Goal: Task Accomplishment & Management: Use online tool/utility

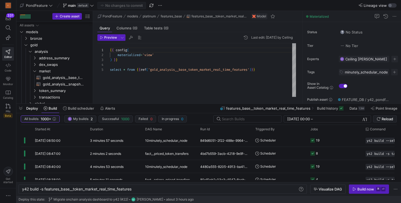
scroll to position [20, 0]
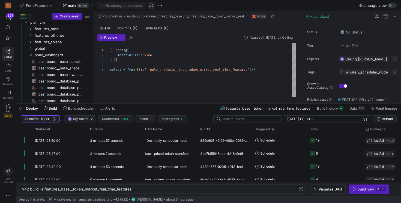
click at [150, 8] on span "button" at bounding box center [151, 5] width 7 height 7
click at [192, 82] on div "{ { config ( materialized = 'view' ) } } select * from { { ref ( 'gold_analysis…" at bounding box center [203, 70] width 186 height 54
click at [71, 7] on span "main" at bounding box center [72, 5] width 8 height 4
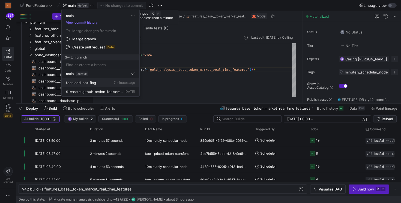
click at [93, 83] on span "feat-add-bot-flag" at bounding box center [81, 83] width 30 height 4
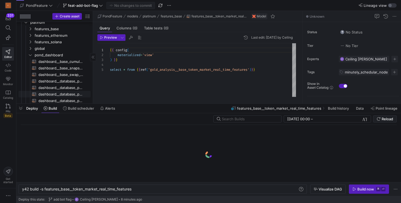
scroll to position [106, 0]
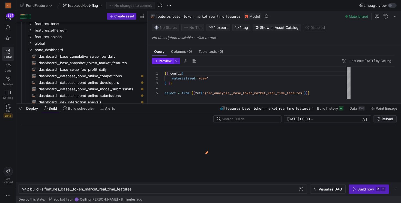
drag, startPoint x: 92, startPoint y: 64, endPoint x: 163, endPoint y: 64, distance: 70.3
click at [162, 64] on as-split "Create asset Drag here to set row groups Drag here to set column labels Group 1…" at bounding box center [208, 57] width 384 height 93
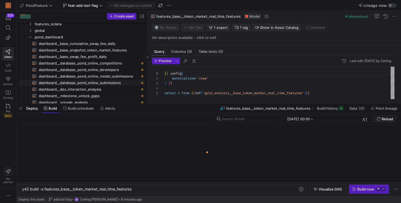
scroll to position [122, 0]
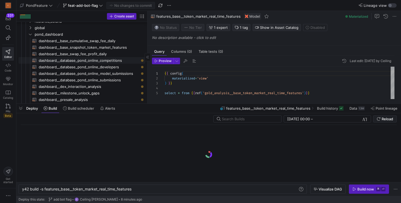
click at [88, 64] on link "dashboard__database_pond_online_competitions​​​​​​​​​​" at bounding box center [82, 60] width 126 height 7
type textarea "y42 build -s dashboard__database_pond_online_competitions"
type textarea "{{ config( materialized='view' ) }} SELECT c.*, case when bot.developer_id is n…"
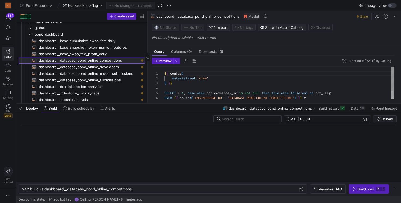
scroll to position [34, 0]
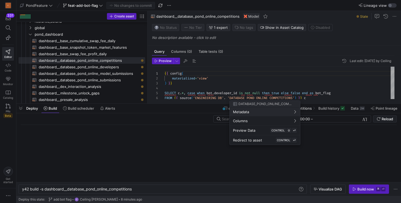
click at [223, 94] on div at bounding box center [200, 101] width 401 height 203
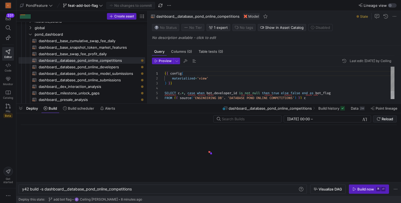
scroll to position [0, 0]
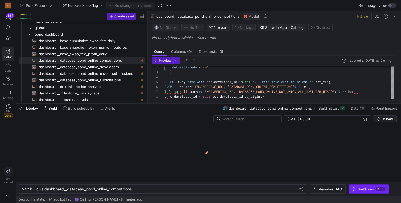
click at [362, 189] on div "Build now" at bounding box center [365, 189] width 17 height 4
click at [86, 69] on span "dashboard__database_pond_online_developers​​​​​​​​​​" at bounding box center [89, 67] width 100 height 6
type textarea "y42 build -s dashboard__database_pond_online_developers"
type textarea "{{ config( materialized='view' ) }} SELECT d.*, case when bot.developer_id is n…"
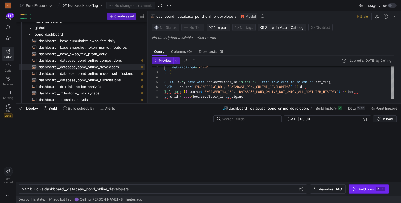
click at [360, 192] on span "button" at bounding box center [369, 189] width 40 height 9
click at [116, 75] on span "dashboard__database_pond_online_model_submissions​​​​​​​​​​" at bounding box center [89, 74] width 100 height 6
type textarea "y42 build -s dashboard__database_pond_online_model_submissions"
type textarea "{{ config( materialized='view' ) }} SELECT m.*, case when bot.developer_id is n…"
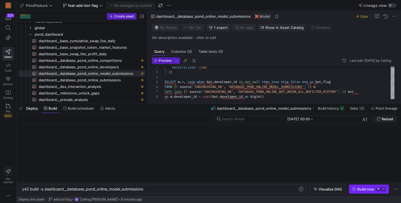
click at [364, 190] on div "Build now" at bounding box center [365, 189] width 17 height 4
click at [113, 82] on span "dashboard__database_pond_online_submissions​​​​​​​​​​" at bounding box center [89, 80] width 100 height 6
type textarea "y42 build -s dashboard__database_pond_online_submissions"
type textarea "{{ config( materialized='view' ) }} SELECT s.*, case when bot.developer_id is n…"
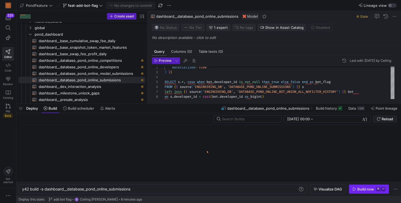
click at [352, 188] on icon "button" at bounding box center [354, 190] width 4 height 4
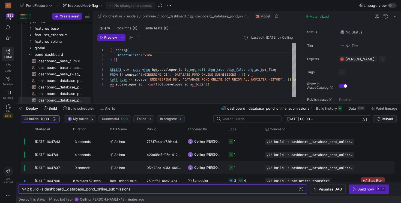
scroll to position [16, 0]
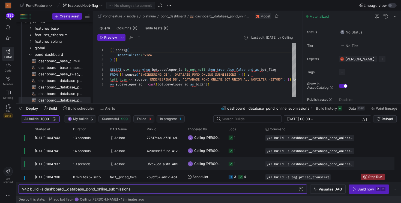
click at [244, 166] on y42-job-status-cell-renderer "1" at bounding box center [243, 164] width 30 height 12
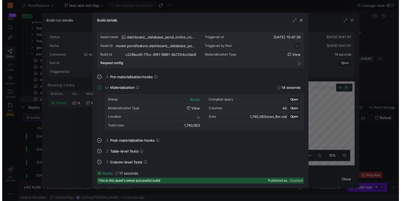
scroll to position [49, 0]
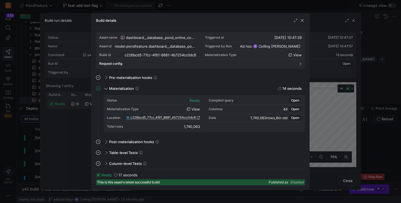
click at [187, 116] on span "c226bcd5_77cc_4f61_8681_4b7254cc0dc8" at bounding box center [162, 118] width 65 height 4
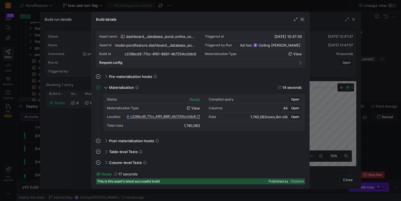
click at [302, 18] on span "button" at bounding box center [301, 19] width 5 height 5
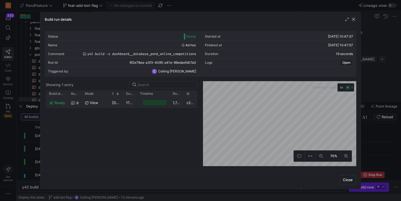
click at [354, 19] on span "button" at bounding box center [353, 19] width 5 height 5
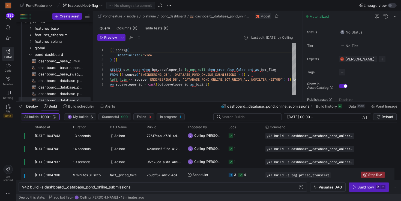
scroll to position [0, 0]
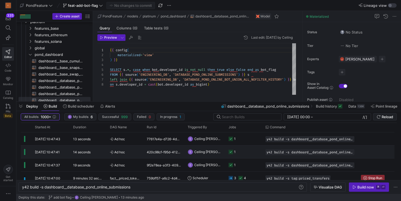
click at [244, 155] on y42-job-status-cell-renderer "1" at bounding box center [243, 152] width 30 height 12
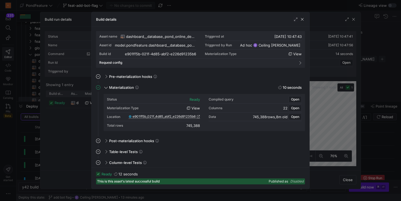
click at [164, 115] on span "e901ff5b_021f_4d85_abf2_e226d91235b6" at bounding box center [163, 117] width 63 height 4
click at [303, 20] on span "button" at bounding box center [301, 19] width 5 height 5
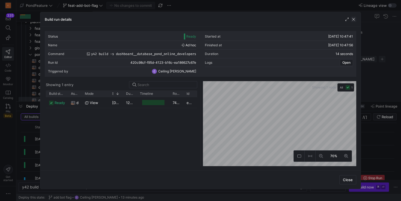
click at [353, 19] on span "button" at bounding box center [353, 19] width 5 height 5
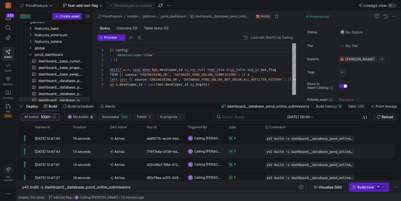
click at [246, 152] on y42-job-status-cell-renderer "1" at bounding box center [243, 151] width 30 height 12
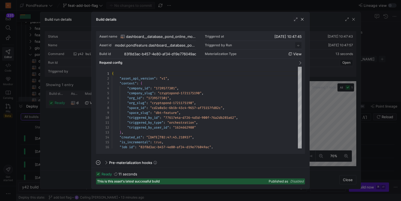
scroll to position [49, 0]
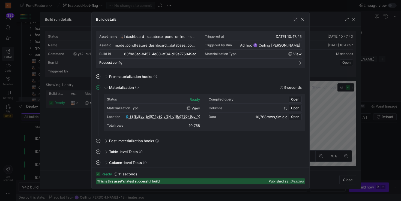
click at [183, 116] on span "83f8d3ac_b457_4e80_af34_d19e776049ac" at bounding box center [162, 117] width 66 height 4
click at [353, 13] on div at bounding box center [200, 100] width 401 height 201
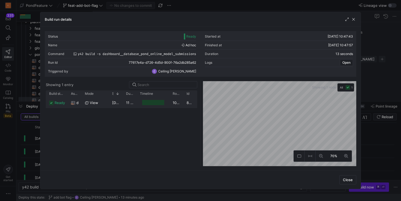
click at [353, 16] on div "Build run details" at bounding box center [200, 19] width 320 height 14
click at [353, 20] on span "button" at bounding box center [353, 19] width 5 height 5
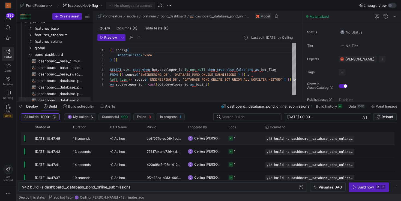
click at [213, 141] on y42-orchestration-triggered-by "Ceiling [PERSON_NAME]" at bounding box center [205, 138] width 34 height 12
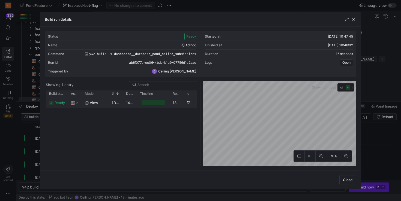
click at [123, 101] on div "14 seconds" at bounding box center [130, 102] width 14 height 11
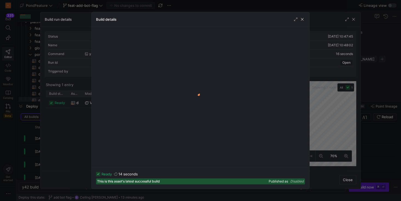
click at [302, 22] on div "Build details" at bounding box center [201, 19] width 218 height 14
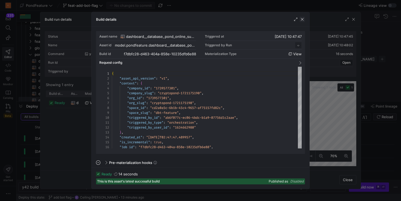
click at [302, 20] on span "button" at bounding box center [301, 19] width 5 height 5
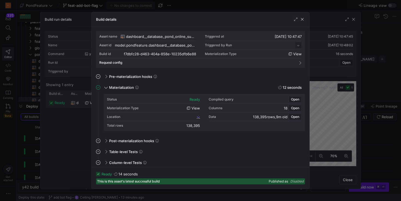
click at [163, 115] on div "Location" at bounding box center [153, 117] width 93 height 9
click at [161, 118] on span "f7dbfc28_d463_404a_858e_10235dfb6e88" at bounding box center [163, 117] width 65 height 4
click at [303, 22] on span "button" at bounding box center [301, 19] width 5 height 5
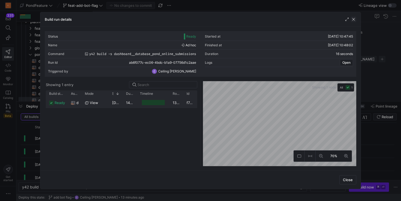
click at [355, 19] on span "button" at bounding box center [353, 19] width 5 height 5
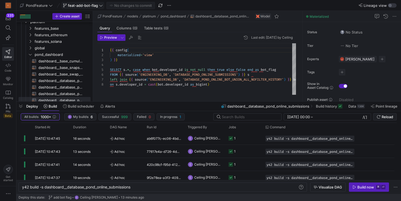
click at [94, 5] on span "feat-add-bot-flag" at bounding box center [83, 5] width 30 height 4
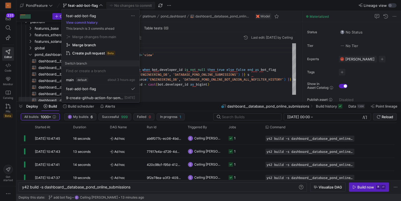
click at [85, 39] on span "Merge branch" at bounding box center [94, 37] width 44 height 4
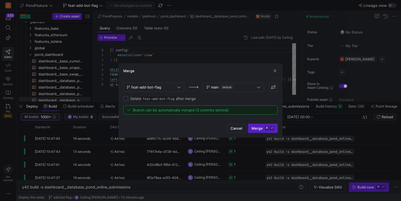
click at [133, 101] on div "feat-add-bot-flag main default Delete feat-add-bot-flag after merge Branch can …" at bounding box center [200, 99] width 154 height 32
click at [133, 100] on label "Delete feat-add-bot-flag after merge" at bounding box center [162, 99] width 68 height 4
click at [128, 100] on input "Delete feat-add-bot-flag after merge" at bounding box center [125, 98] width 5 height 5
checkbox input "true"
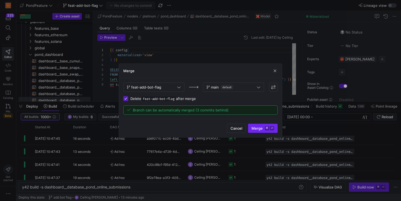
click at [262, 130] on span "Merge ⌘ ⏎" at bounding box center [262, 128] width 23 height 4
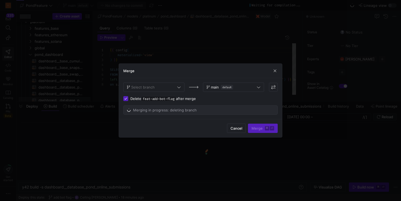
scroll to position [34, 0]
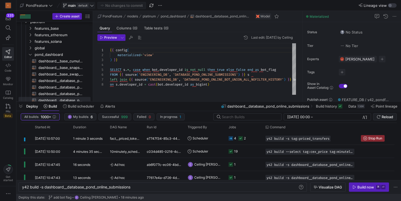
click at [75, 7] on span "main" at bounding box center [72, 5] width 8 height 4
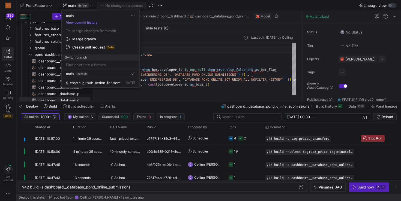
click at [179, 6] on div at bounding box center [200, 100] width 401 height 201
click at [179, 6] on y42-top-nav "PondFeature main default No changes to commit Lineage view" at bounding box center [208, 5] width 384 height 11
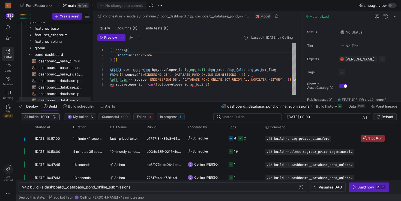
drag, startPoint x: 93, startPoint y: 72, endPoint x: 159, endPoint y: 71, distance: 66.2
click at [159, 71] on as-split "Create asset Drag here to set row groups Drag here to set column labels Group 1…" at bounding box center [208, 56] width 384 height 91
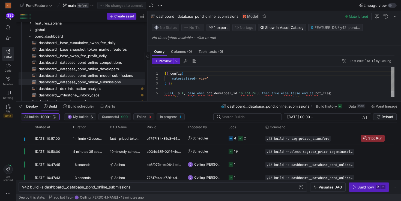
scroll to position [49, 0]
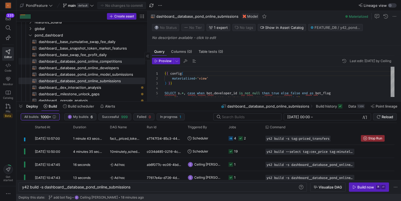
click at [107, 62] on span "dashboard__database_pond_online_competitions​​​​​​​​​​" at bounding box center [89, 61] width 100 height 6
type textarea "y42 build -s dashboard__database_pond_online_competitions"
type textarea "{{ config( materialized='view' ) }} SELECT c.*, case when bot.developer_id is n…"
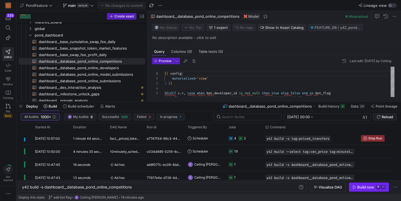
click at [363, 190] on span "button" at bounding box center [369, 187] width 40 height 9
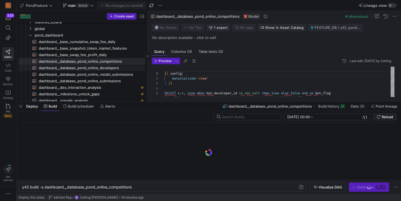
click at [111, 69] on span "dashboard__database_pond_online_developers​​​​​​​​​​" at bounding box center [89, 68] width 100 height 6
type textarea "y42 build -s dashboard__database_pond_online_developers"
type textarea "{{ config( materialized='view' ) }} SELECT d.*, case when bot.developer_id is n…"
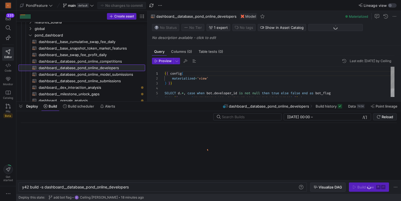
scroll to position [39, 0]
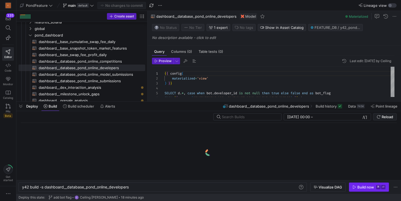
click at [357, 185] on span "Build now ⌘ ⏎" at bounding box center [368, 187] width 33 height 4
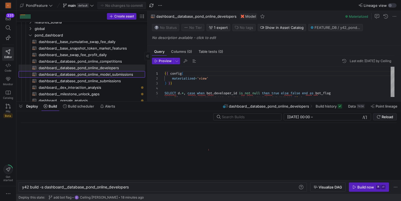
click at [125, 76] on span "dashboard__database_pond_online_model_submissions​​​​​​​​​​" at bounding box center [89, 74] width 100 height 6
type textarea "y42 build -s dashboard__database_pond_online_model_submissions"
type textarea "{{ config( materialized='view' ) }} SELECT m.*, case when bot.developer_id is n…"
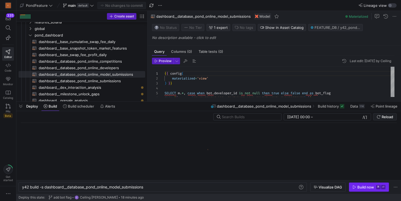
click at [357, 185] on div "Build now" at bounding box center [365, 187] width 17 height 4
click at [103, 85] on span "dashboard__dex_interaction_analysis​​​​​​​​​​" at bounding box center [89, 88] width 100 height 6
type textarea "y42 build -s dashboard__dex_interaction_analysis"
type textarea "{{ config( materialized='view' ) }} with binned as ( -- first_minute select wal…"
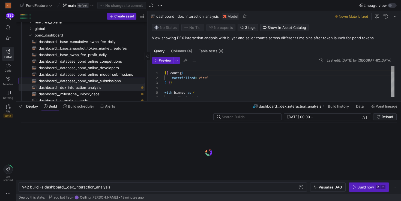
click at [102, 81] on span "dashboard__database_pond_online_submissions​​​​​​​​​​" at bounding box center [89, 81] width 100 height 6
type textarea "y42 build -s dashboard__database_pond_online_submissions"
type textarea "{{ config( materialized='view' ) }} SELECT s.*, case when bot.developer_id is n…"
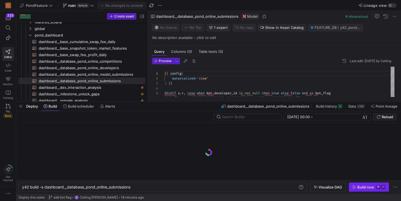
click at [355, 183] on span "button" at bounding box center [369, 187] width 40 height 9
